Goal: Check status: Check status

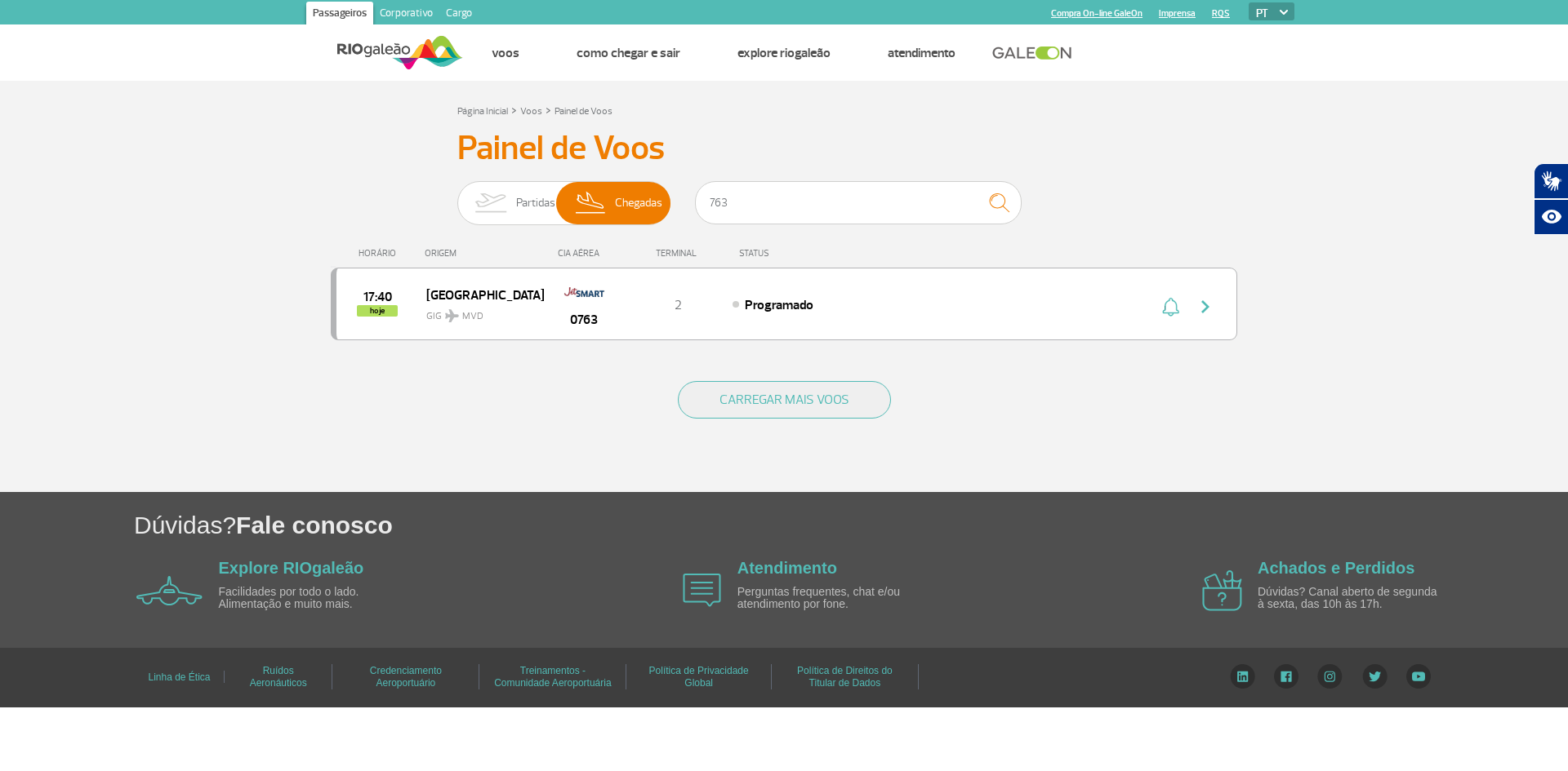
click at [795, 193] on input "763" at bounding box center [858, 203] width 327 height 43
type input "1268"
drag, startPoint x: 514, startPoint y: 217, endPoint x: 614, endPoint y: 208, distance: 100.4
click at [514, 216] on img at bounding box center [490, 203] width 52 height 42
click at [457, 195] on input "Partidas Chegadas" at bounding box center [457, 195] width 0 height 0
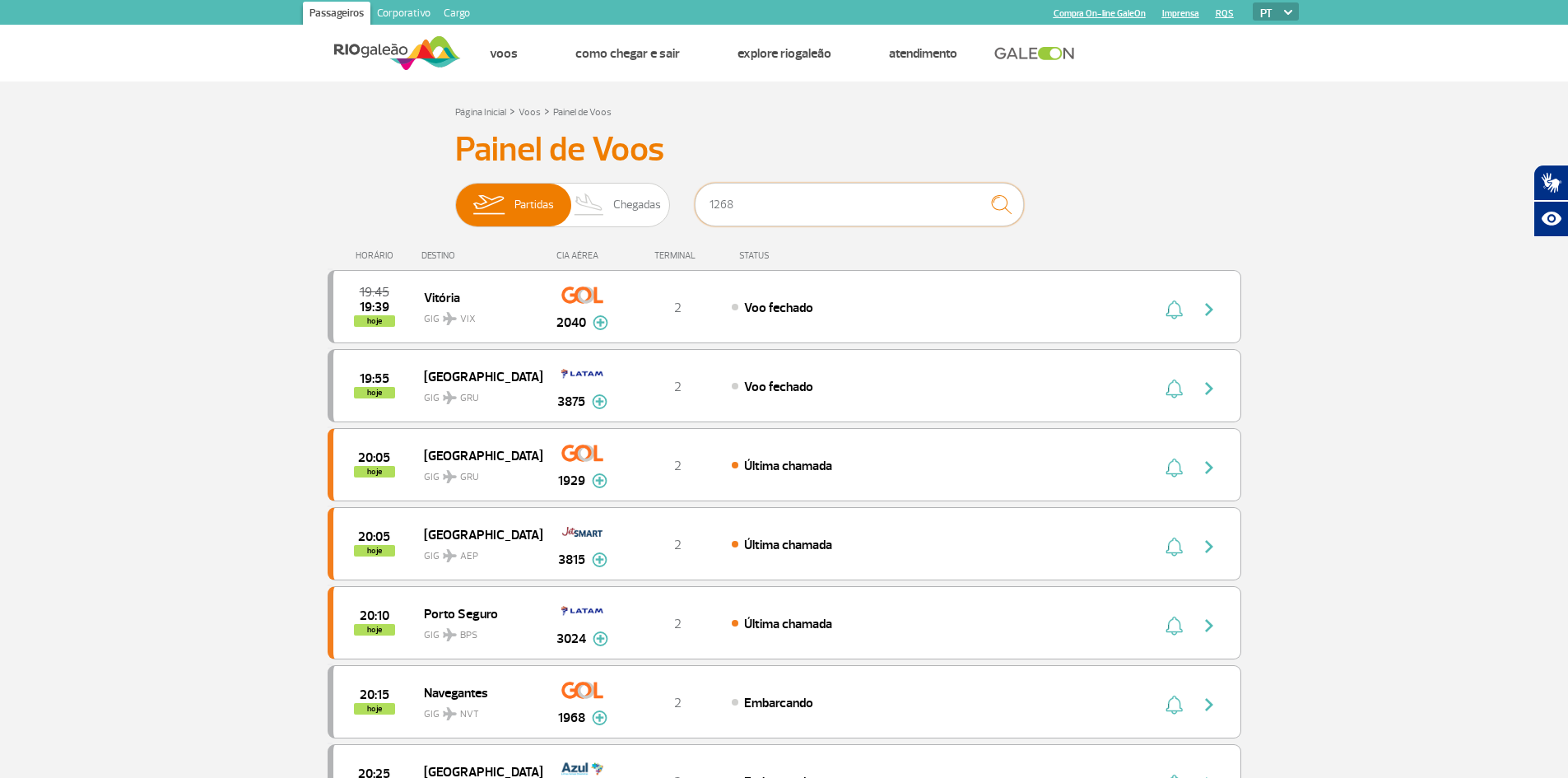
click at [788, 201] on input "1268" at bounding box center [859, 204] width 330 height 43
drag, startPoint x: 554, startPoint y: 202, endPoint x: 663, endPoint y: 221, distance: 110.6
click at [566, 206] on span "Partidas Chegadas" at bounding box center [562, 204] width 215 height 44
click at [609, 211] on img at bounding box center [589, 204] width 48 height 42
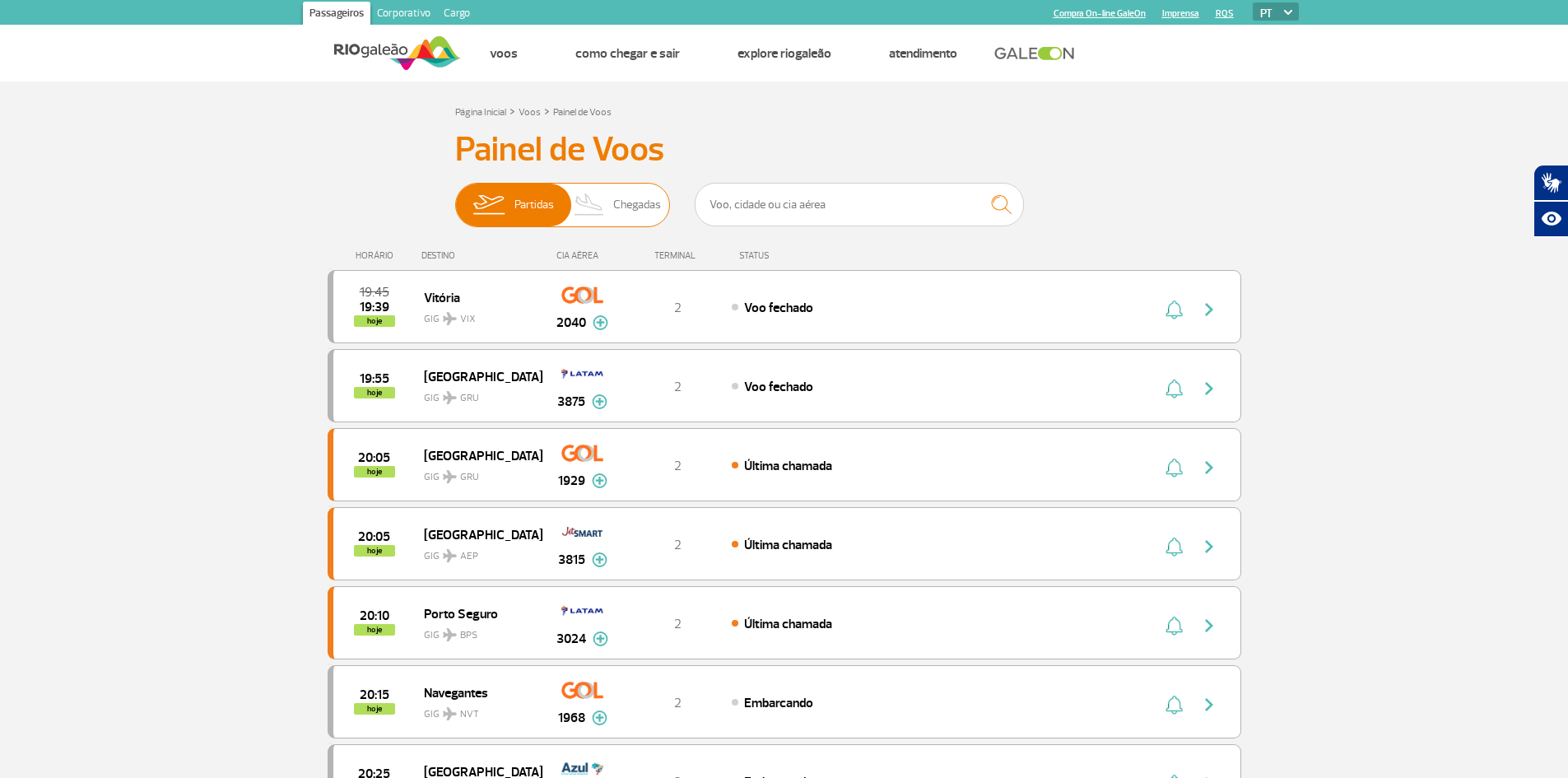
click at [455, 196] on input "Partidas Chegadas" at bounding box center [455, 196] width 0 height 0
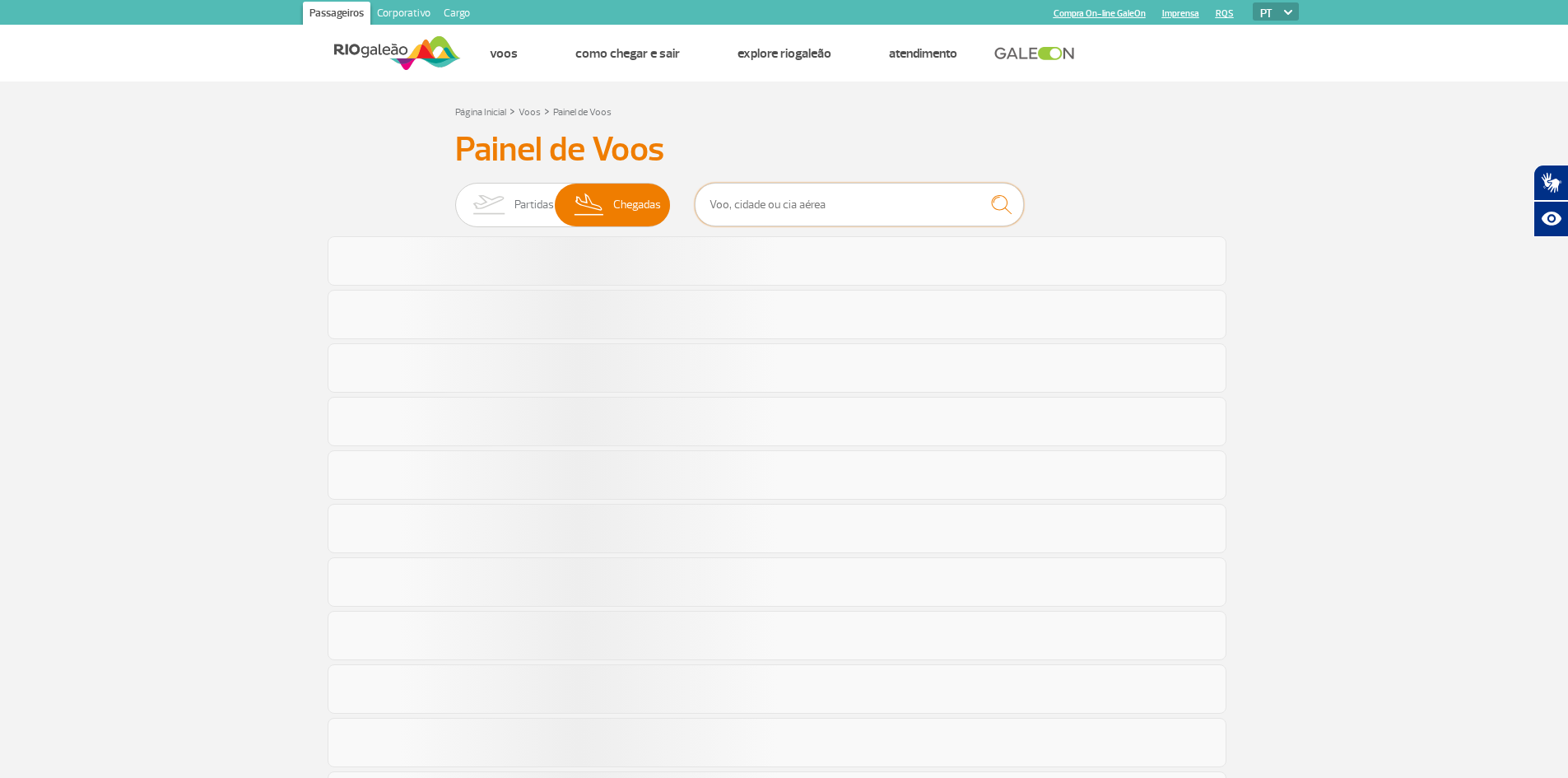
click at [748, 211] on input "text" at bounding box center [859, 204] width 330 height 43
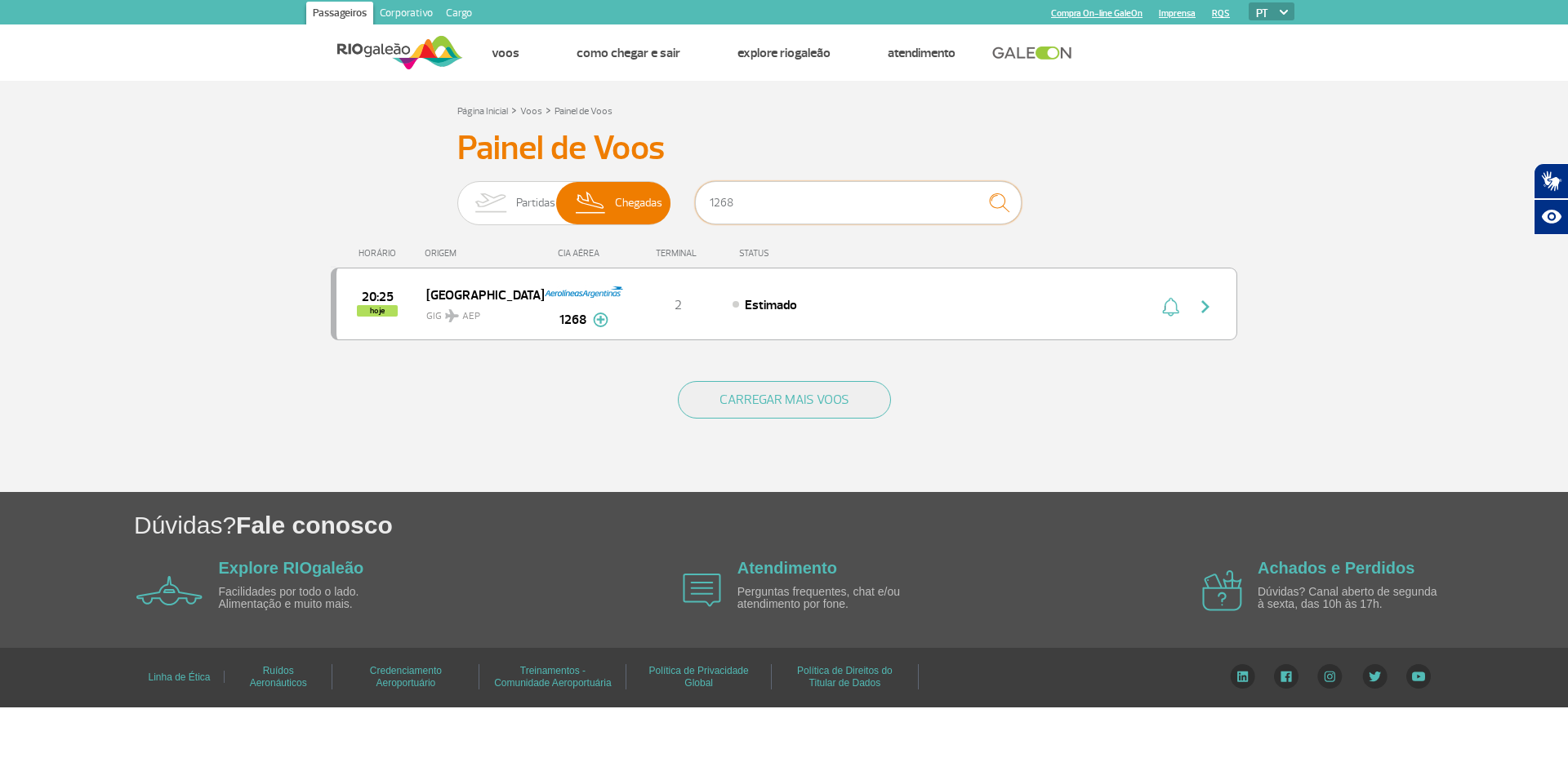
click at [824, 212] on input "1268" at bounding box center [858, 203] width 327 height 43
type input "624"
